Goal: Navigation & Orientation: Find specific page/section

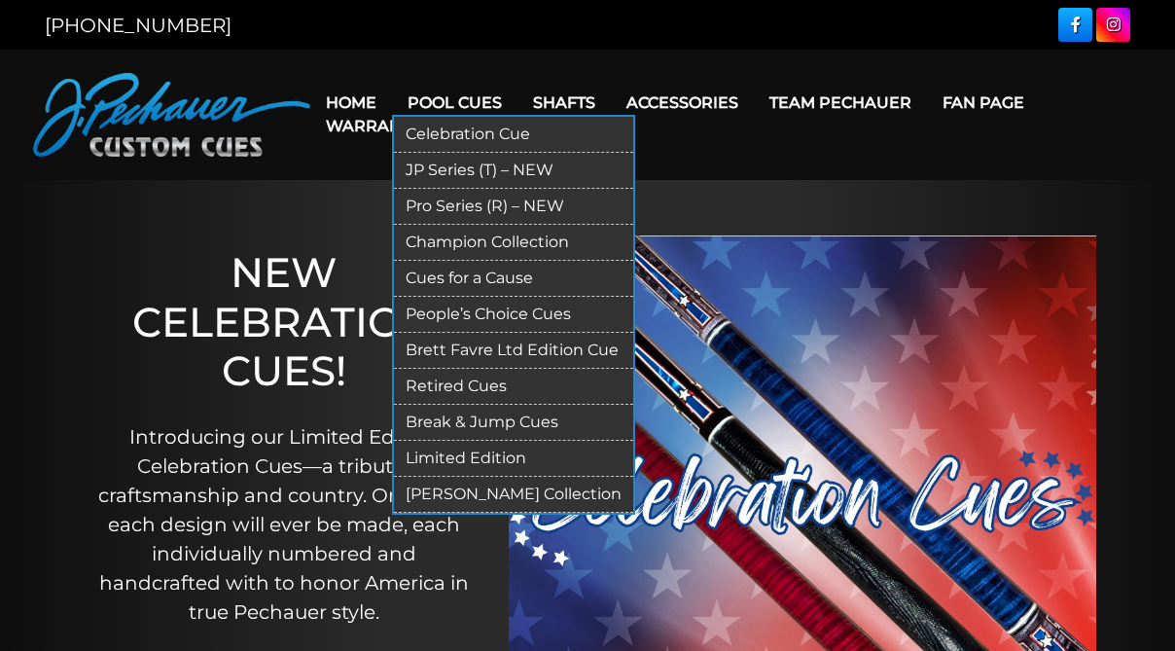
click at [536, 204] on link "Pro Series (R) – NEW" at bounding box center [513, 207] width 239 height 36
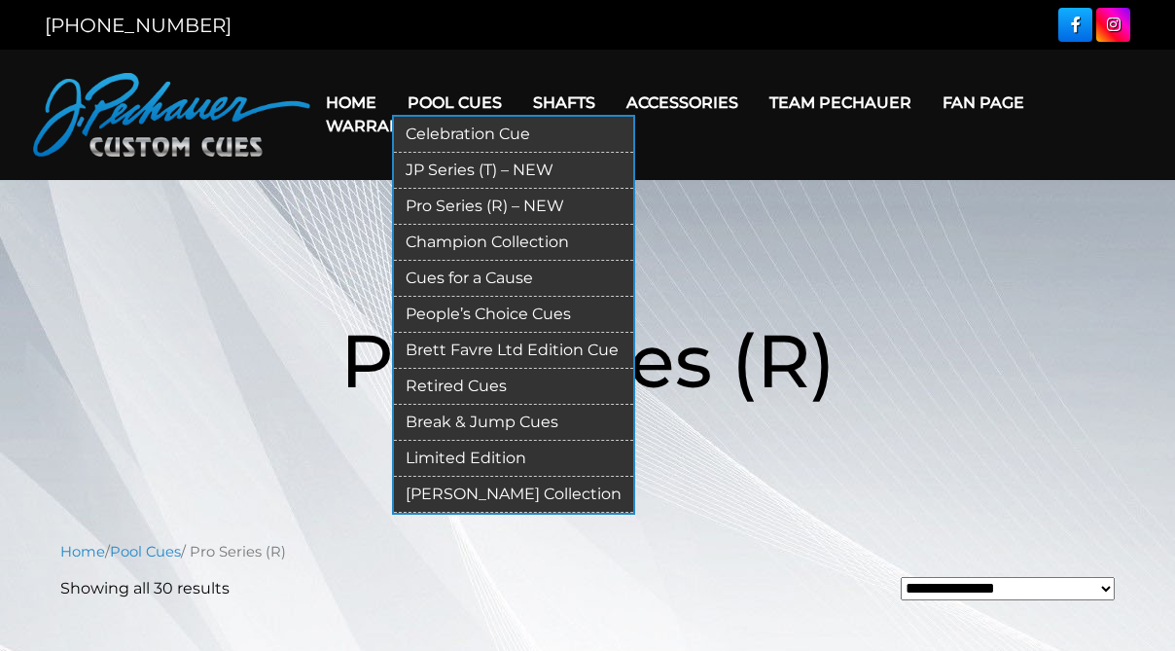
click at [550, 239] on link "Champion Collection" at bounding box center [513, 243] width 239 height 36
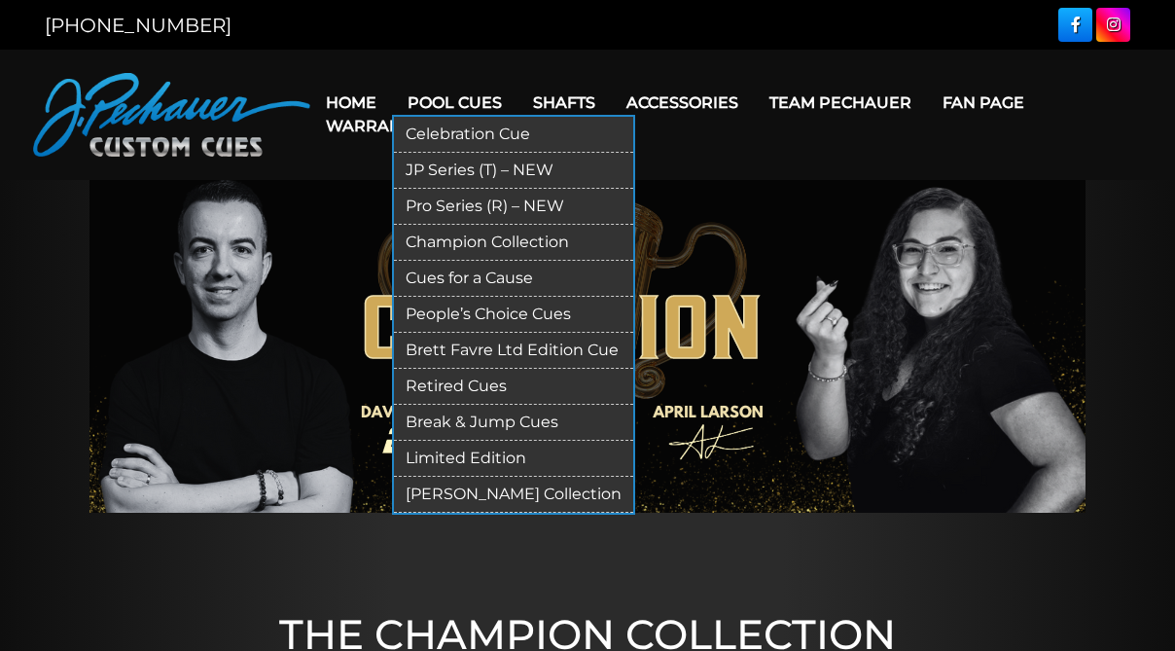
click at [486, 385] on link "Retired Cues" at bounding box center [513, 387] width 239 height 36
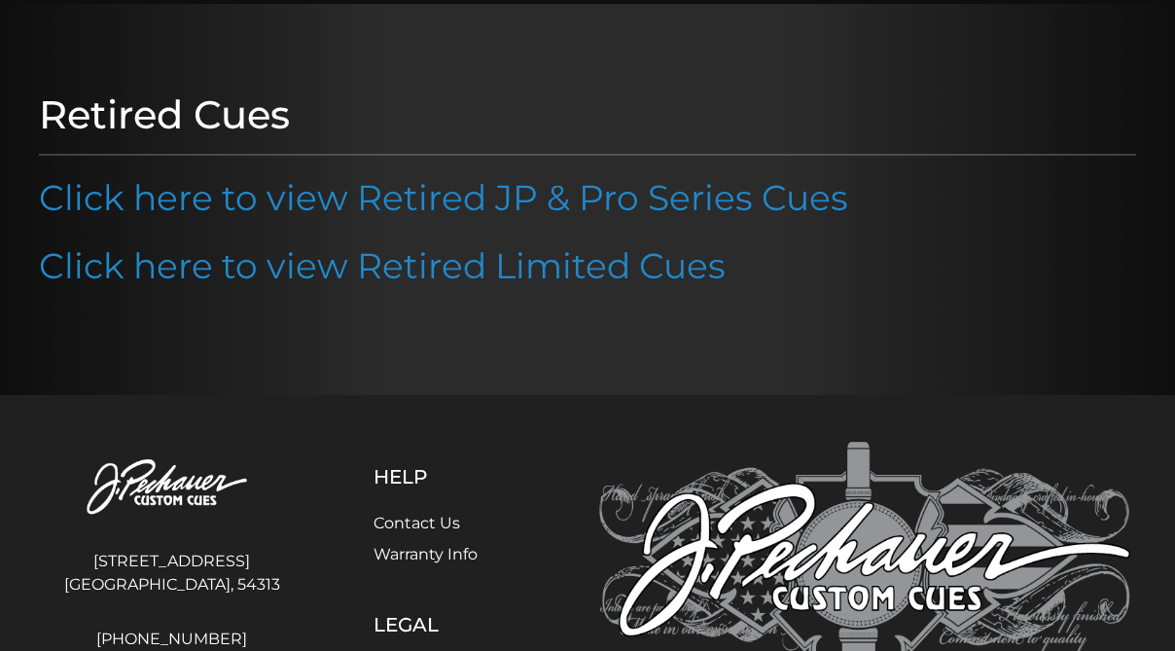
scroll to position [177, 0]
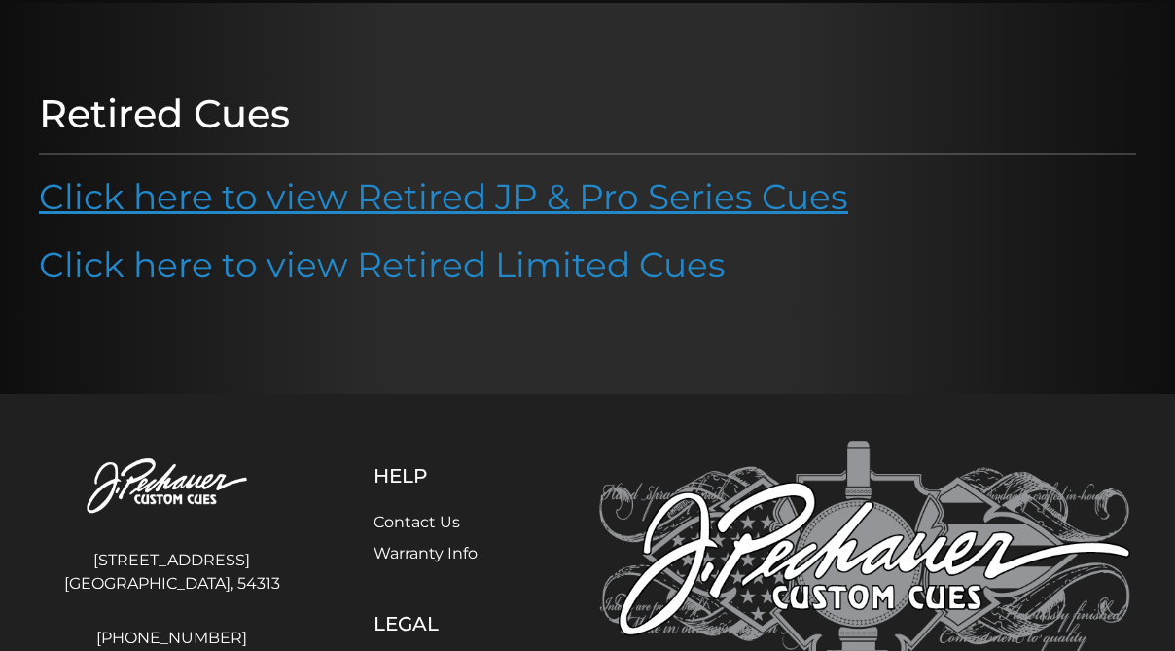
click at [612, 194] on link "Click here to view Retired JP & Pro Series Cues" at bounding box center [443, 196] width 809 height 43
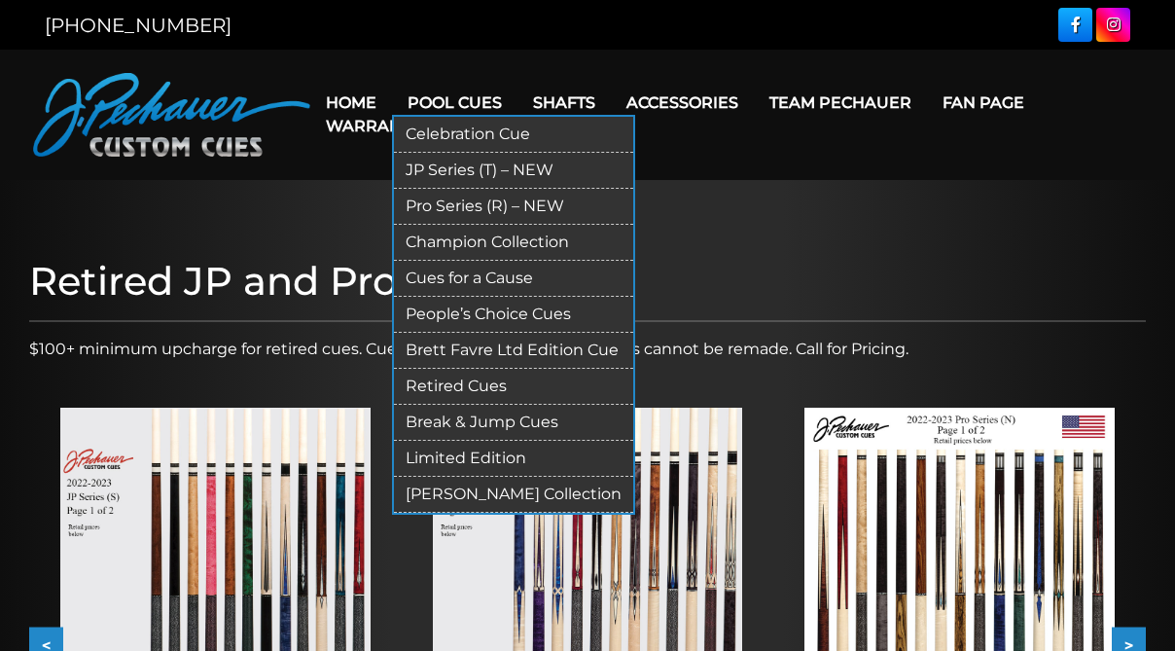
click at [542, 313] on link "People’s Choice Cues" at bounding box center [513, 315] width 239 height 36
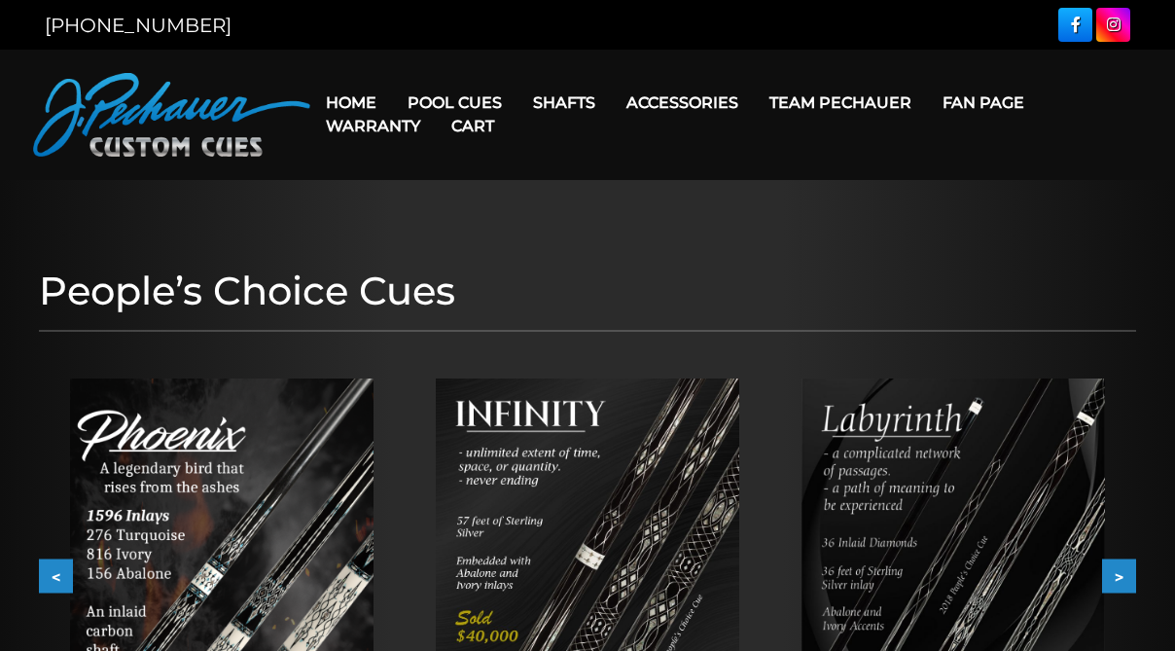
click at [477, 101] on link "Cart" at bounding box center [473, 126] width 74 height 50
